Goal: Book appointment/travel/reservation

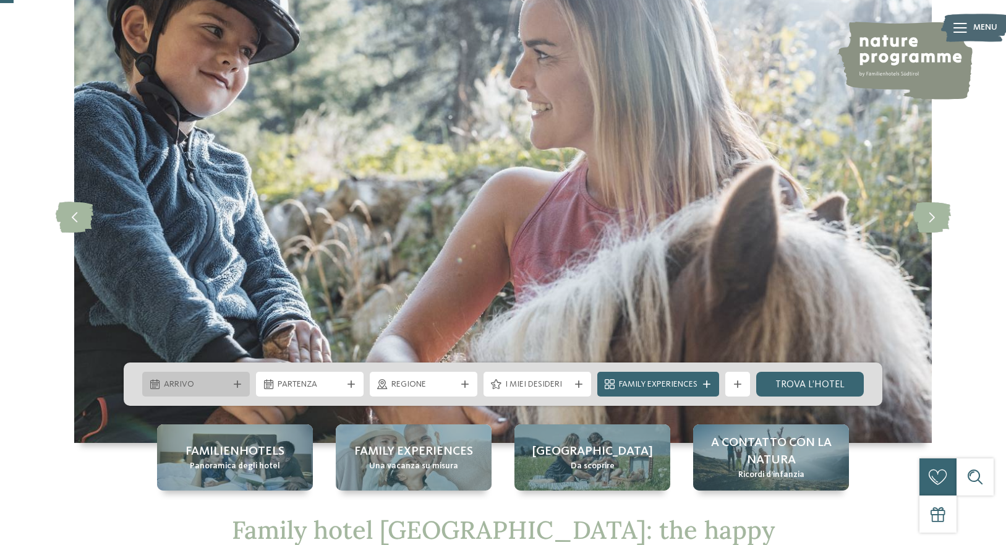
drag, startPoint x: 196, startPoint y: 396, endPoint x: 179, endPoint y: 393, distance: 17.6
click at [196, 396] on div "Arrivo" at bounding box center [196, 384] width 108 height 25
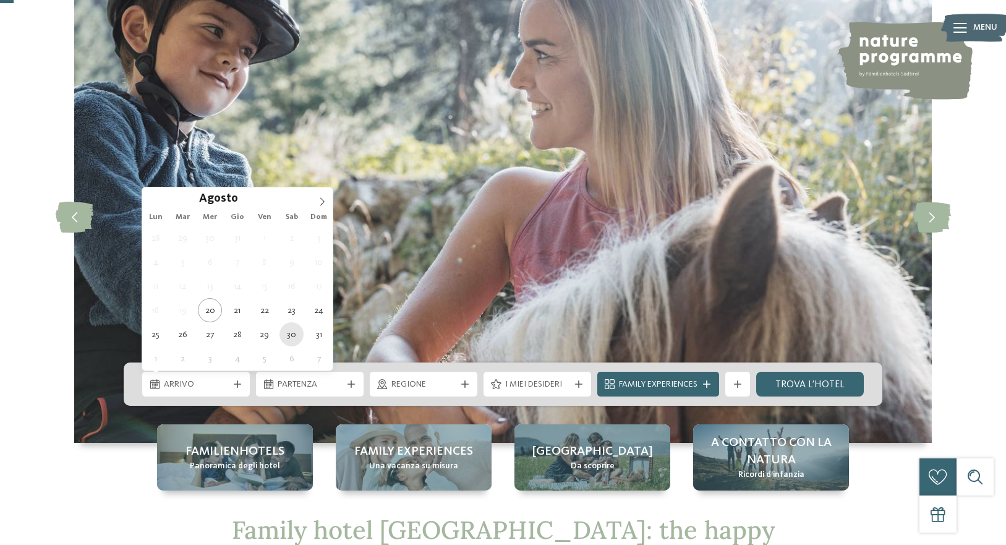
type div "[DATE]"
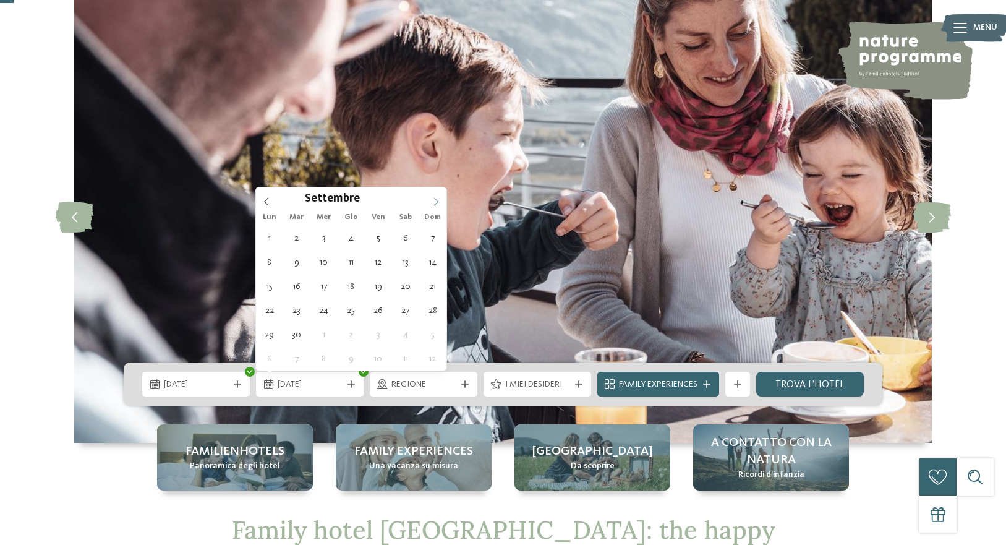
click at [435, 202] on icon at bounding box center [436, 201] width 9 height 9
type div "[DATE]"
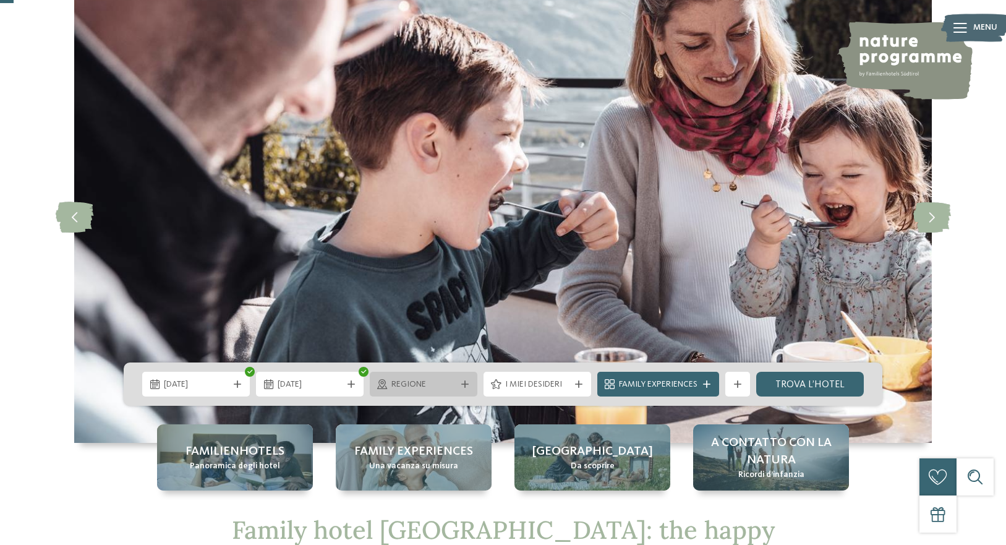
scroll to position [72, 0]
click at [422, 382] on span "Regione" at bounding box center [423, 384] width 64 height 12
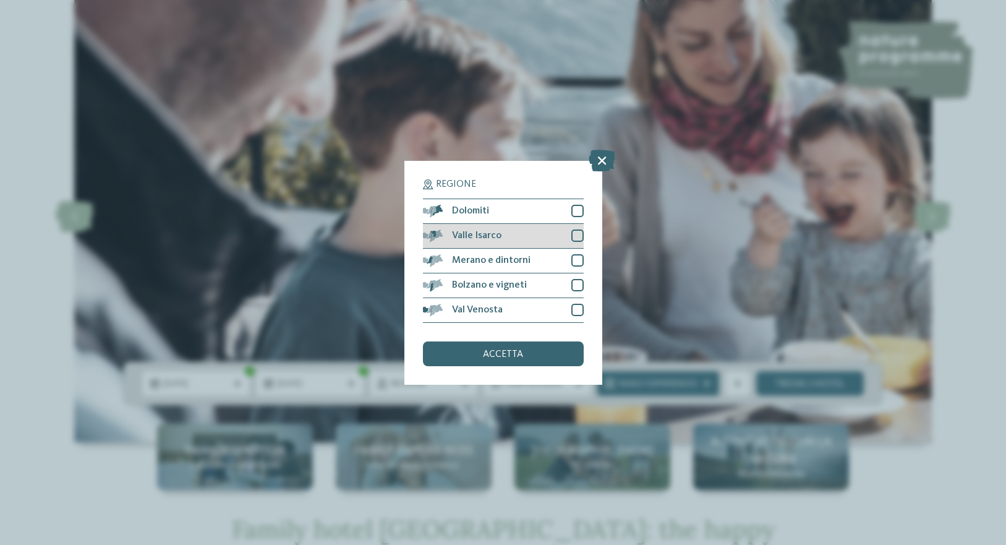
drag, startPoint x: 574, startPoint y: 212, endPoint x: 575, endPoint y: 223, distance: 11.1
click at [574, 212] on div at bounding box center [577, 211] width 12 height 12
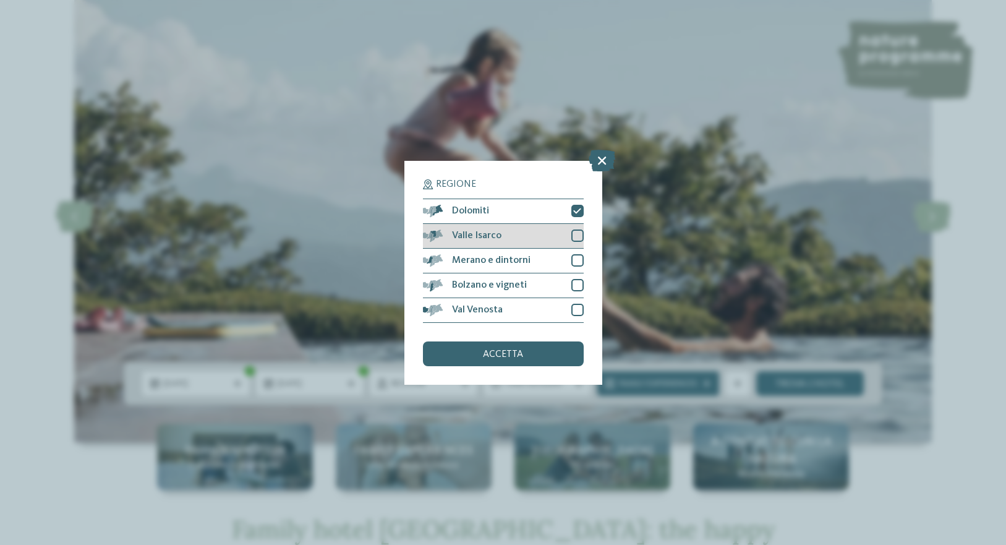
click at [579, 237] on div at bounding box center [577, 235] width 12 height 12
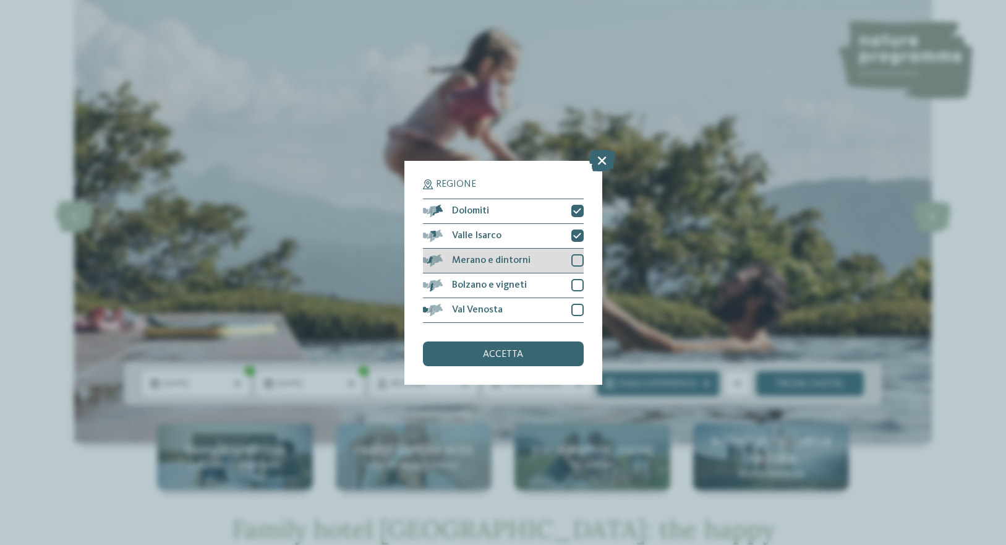
click at [577, 260] on div at bounding box center [577, 260] width 12 height 12
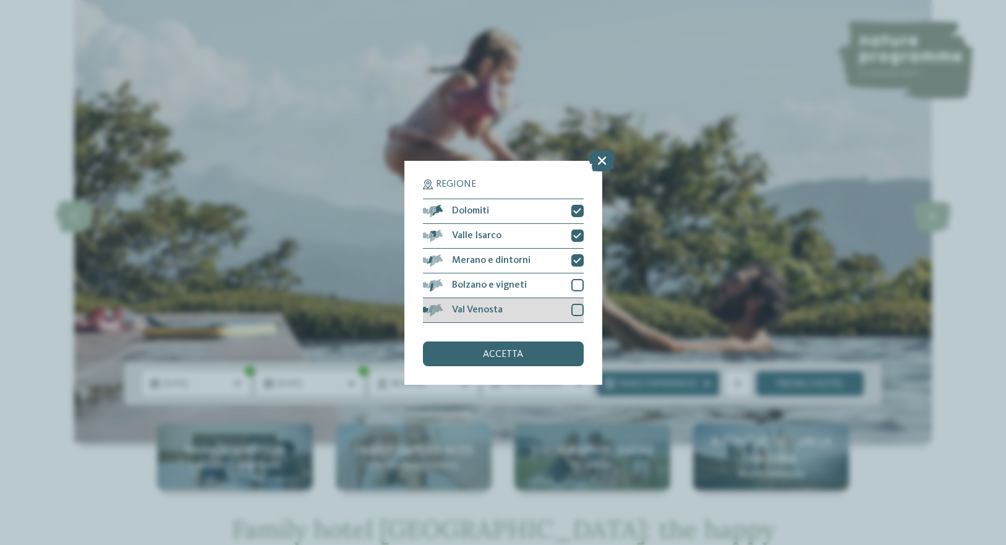
drag, startPoint x: 575, startPoint y: 281, endPoint x: 574, endPoint y: 305, distance: 24.1
click at [575, 281] on div at bounding box center [577, 285] width 12 height 12
drag, startPoint x: 575, startPoint y: 311, endPoint x: 561, endPoint y: 330, distance: 23.5
click at [575, 311] on div at bounding box center [577, 310] width 12 height 12
drag, startPoint x: 535, startPoint y: 344, endPoint x: 514, endPoint y: 338, distance: 21.1
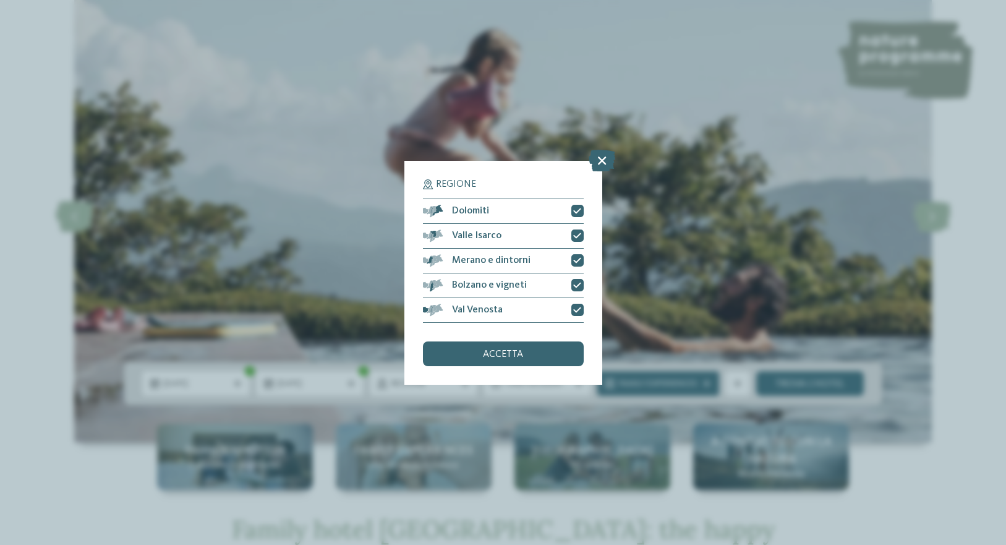
click at [534, 344] on div "accetta" at bounding box center [503, 353] width 161 height 25
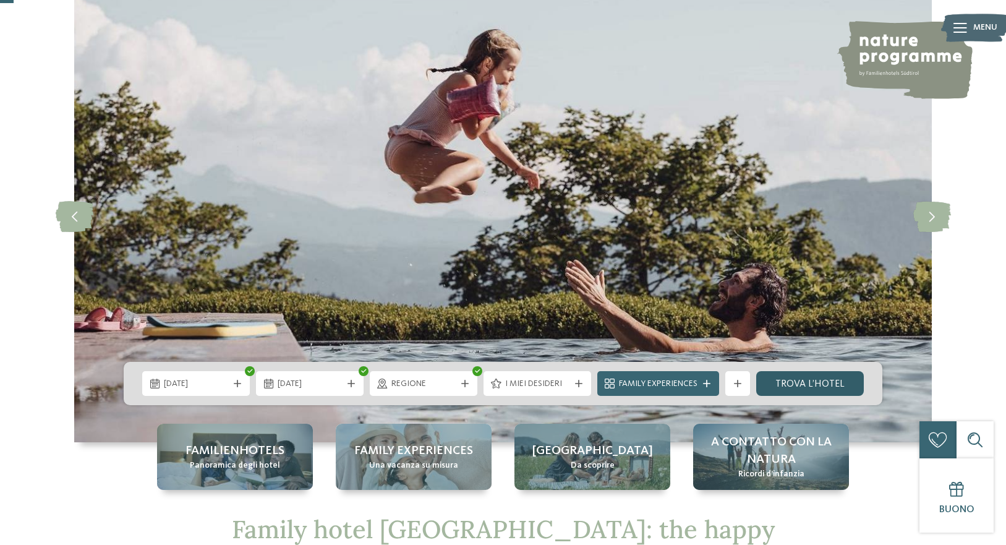
click at [786, 386] on link "trova l’hotel" at bounding box center [810, 383] width 108 height 25
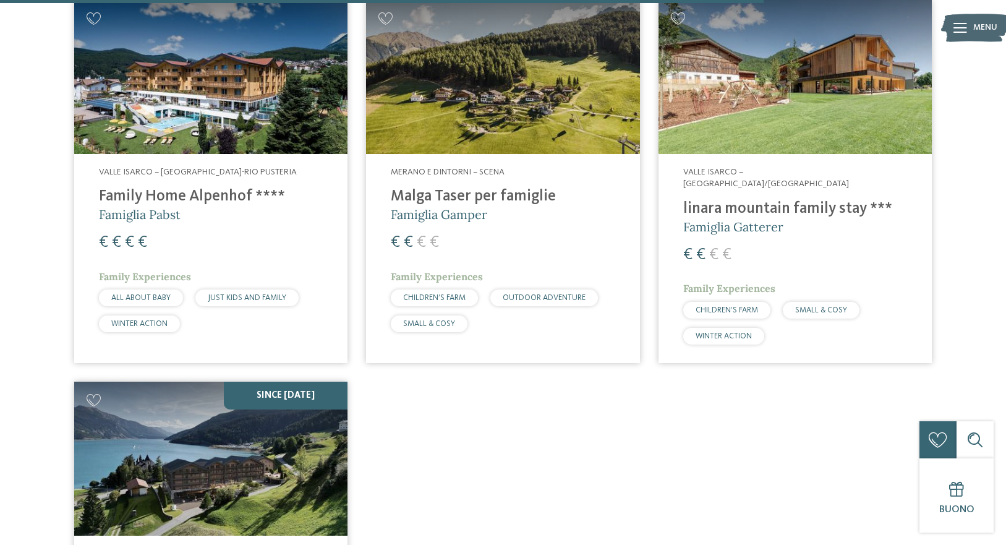
scroll to position [2936, 0]
